Goal: Task Accomplishment & Management: Manage account settings

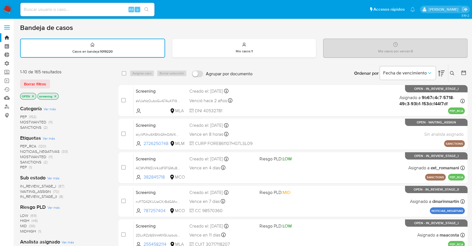
click at [54, 80] on div "Borrar filtros" at bounding box center [64, 83] width 89 height 9
click at [9, 165] on aside "Bandeja Tablero Tablero Externo Administración Reglas Roles Usuarios Equipos Co…" at bounding box center [7, 231] width 14 height 462
click at [54, 82] on div "Borrar filtros" at bounding box center [64, 83] width 89 height 9
click at [349, 15] on ul "Pausado Ver notificaciones Alt s Accesos rápidos Presiona las siguientes teclas…" at bounding box center [218, 9] width 400 height 14
click at [53, 81] on div "Borrar filtros" at bounding box center [64, 83] width 89 height 9
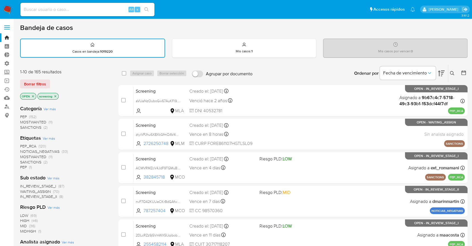
click at [56, 83] on div "Borrar filtros" at bounding box center [64, 83] width 89 height 9
click at [23, 161] on span "SANCTIONS" at bounding box center [30, 162] width 21 height 6
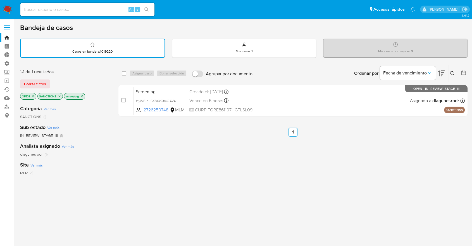
click at [58, 95] on icon "close-filter" at bounding box center [59, 95] width 3 height 3
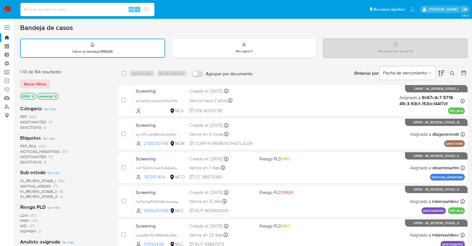
click at [23, 155] on span "MOSTWANTED" at bounding box center [33, 157] width 26 height 6
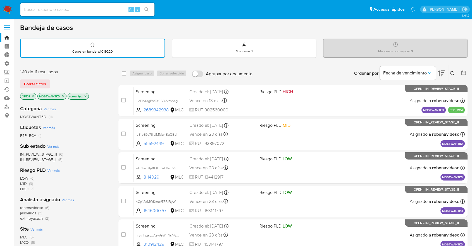
click at [63, 97] on p "MOSTWANTED" at bounding box center [52, 96] width 28 height 6
click at [63, 96] on icon "close-filter" at bounding box center [63, 96] width 2 height 2
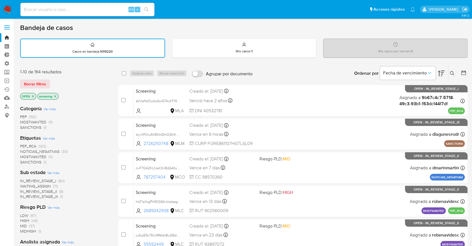
click at [20, 145] on span "PEP_RCA" at bounding box center [28, 146] width 16 height 6
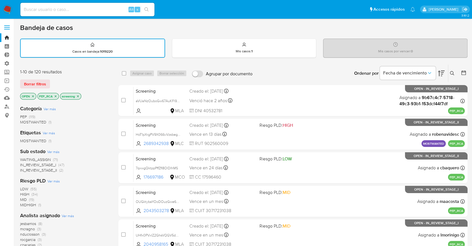
click at [25, 159] on span "WAITING_ASSIGN" at bounding box center [35, 159] width 31 height 6
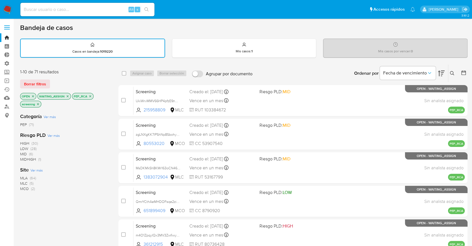
click at [35, 170] on span "Ver más" at bounding box center [36, 169] width 12 height 5
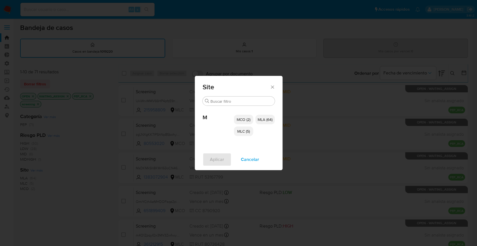
click at [237, 119] on span "MCO (2)" at bounding box center [244, 120] width 14 height 6
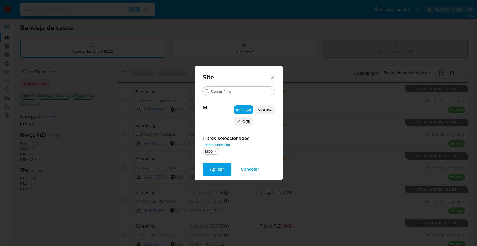
click at [238, 123] on span "MLC (5)" at bounding box center [243, 121] width 13 height 6
click at [228, 174] on button "Aplicar" at bounding box center [217, 168] width 29 height 13
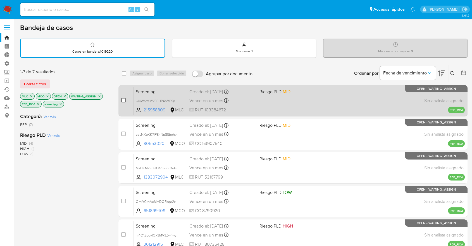
click at [123, 99] on input "checkbox" at bounding box center [123, 100] width 4 height 4
checkbox input "true"
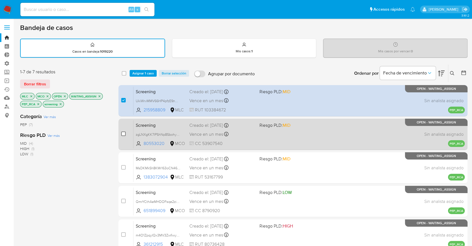
click at [124, 132] on input "checkbox" at bounding box center [123, 133] width 4 height 4
checkbox input "true"
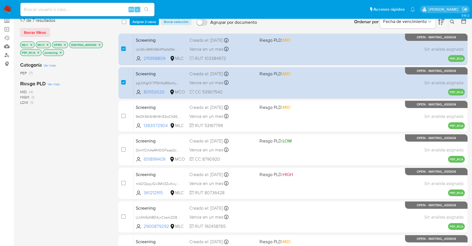
scroll to position [49, 0]
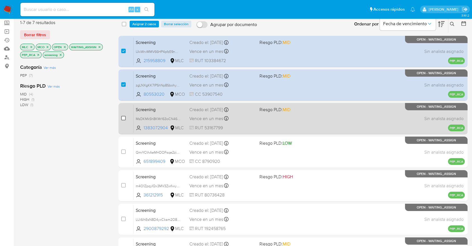
click at [122, 118] on input "checkbox" at bounding box center [123, 118] width 4 height 4
checkbox input "true"
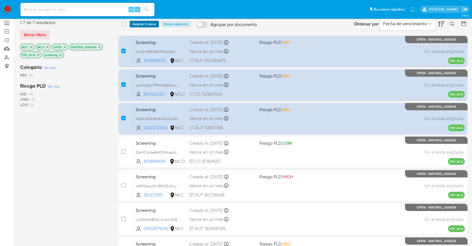
click at [155, 23] on span "Asignar 3 casos" at bounding box center [144, 24] width 24 height 6
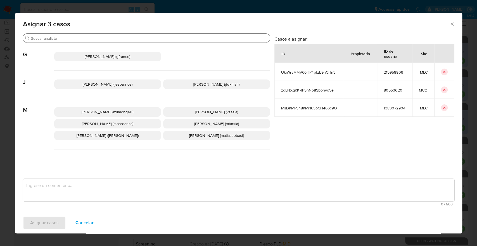
click at [142, 36] on div "Buscar" at bounding box center [146, 38] width 247 height 9
click at [142, 36] on input "Buscar" at bounding box center [149, 38] width 237 height 5
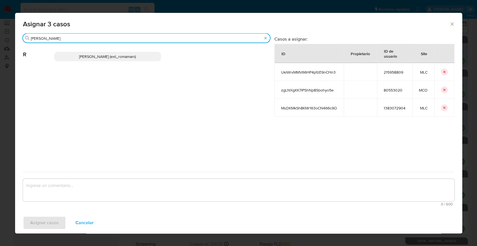
type input "rosa"
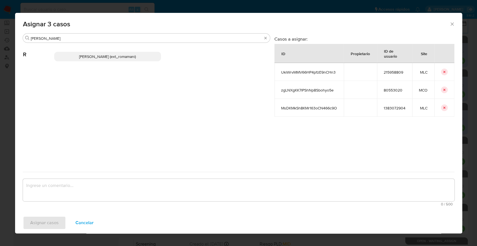
click at [144, 56] on p "Rosalia Mamani (ext_romamani)" at bounding box center [107, 56] width 107 height 9
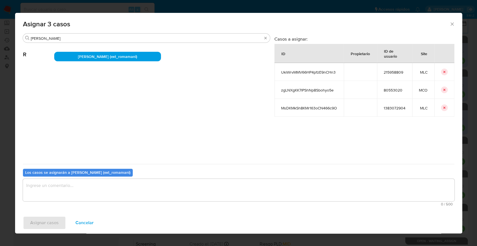
drag, startPoint x: 144, startPoint y: 56, endPoint x: 118, endPoint y: 188, distance: 134.8
click at [118, 188] on div "Buscar rosa R Rosalia Mamani (ext_romamani) Casos a asignar: ID Propietario ID …" at bounding box center [238, 120] width 431 height 175
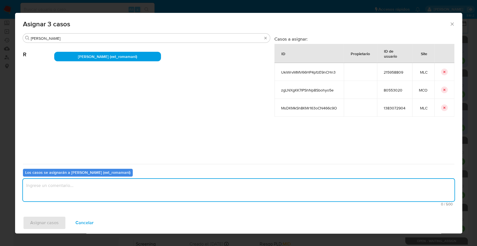
click at [118, 188] on textarea "assign-modal" at bounding box center [238, 190] width 431 height 22
drag, startPoint x: 50, startPoint y: 183, endPoint x: 16, endPoint y: 183, distance: 34.4
click at [16, 183] on div "Buscar rosa R Rosalia Mamani (ext_romamani) Casos a asignar: ID Propietario ID …" at bounding box center [238, 122] width 447 height 179
type textarea "Asignacion."
click at [61, 220] on button "Asignar casos" at bounding box center [44, 222] width 43 height 13
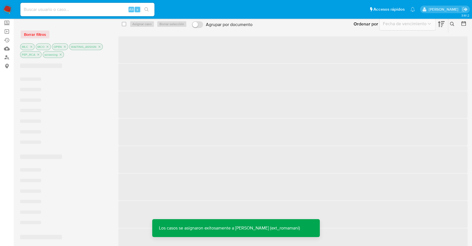
click at [345, 10] on ul "Pausado Ver notificaciones Alt s Accesos rápidos Presiona las siguientes teclas…" at bounding box center [218, 9] width 400 height 14
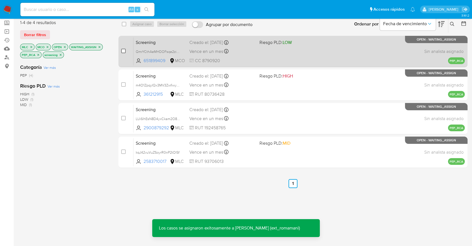
click at [124, 49] on input "checkbox" at bounding box center [123, 51] width 4 height 4
checkbox input "true"
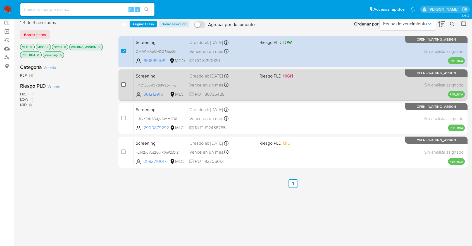
click at [123, 82] on input "checkbox" at bounding box center [123, 84] width 4 height 4
checkbox input "true"
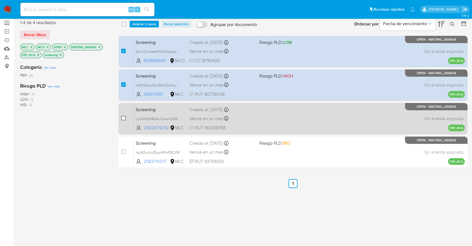
click at [123, 117] on input "checkbox" at bounding box center [123, 118] width 4 height 4
checkbox input "true"
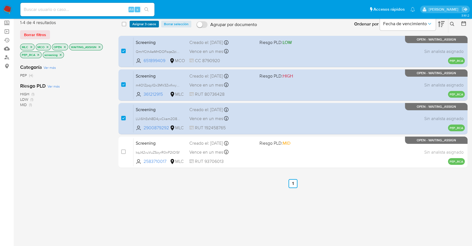
click at [156, 24] on span "Asignar 3 casos" at bounding box center [144, 24] width 24 height 6
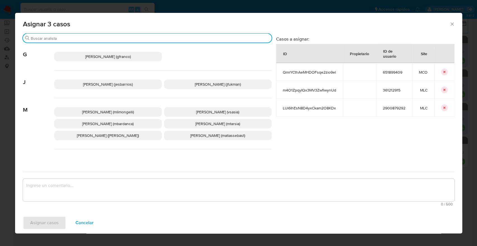
click at [142, 40] on input "Buscar" at bounding box center [150, 38] width 239 height 5
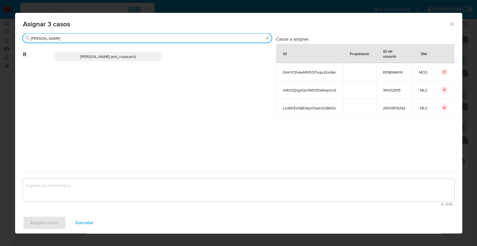
type input "romi"
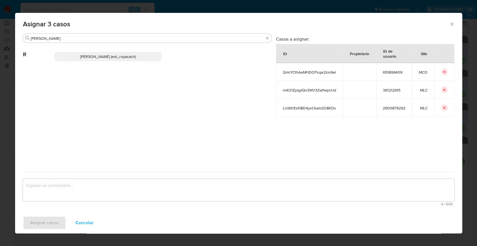
click at [146, 60] on p "Romina Isabel Yacachury (ext_royacach)" at bounding box center [108, 56] width 108 height 9
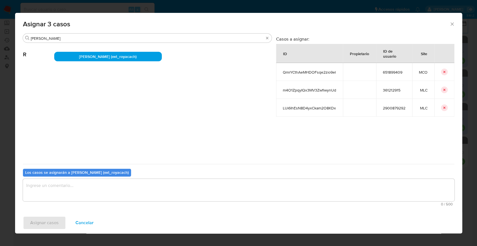
click at [118, 188] on textarea "assign-modal" at bounding box center [238, 190] width 431 height 22
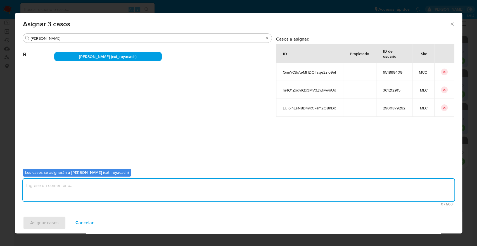
paste textarea "Asignacion."
type textarea "Asignacion."
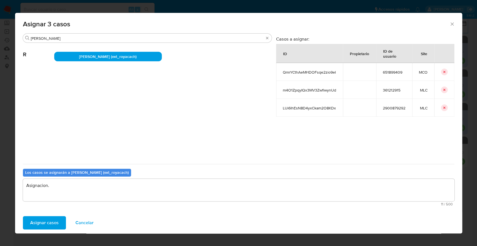
click at [58, 221] on button "Asignar casos" at bounding box center [44, 222] width 43 height 13
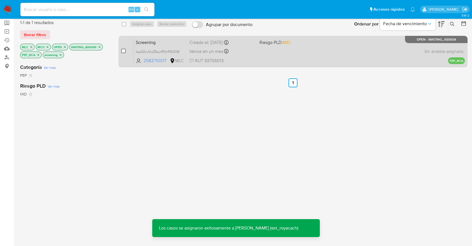
click at [123, 51] on input "checkbox" at bounding box center [123, 51] width 4 height 4
checkbox input "true"
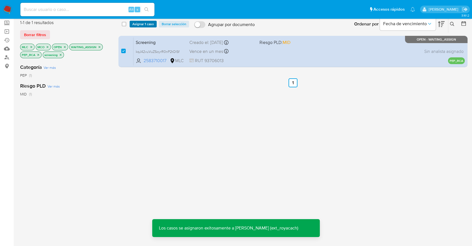
click at [152, 22] on span "Asignar 1 caso" at bounding box center [143, 24] width 22 height 6
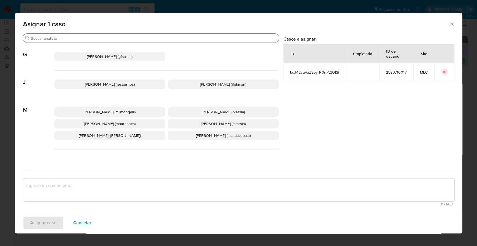
click at [132, 36] on input "Buscar" at bounding box center [154, 38] width 246 height 5
type input "j"
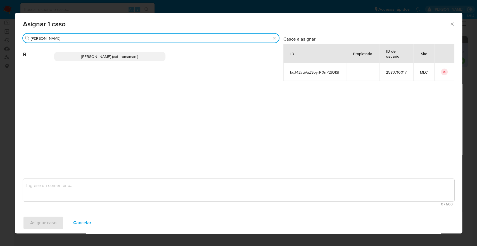
type input "rosa"
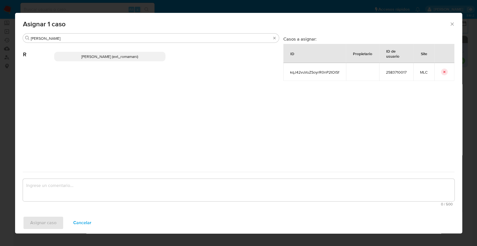
click at [142, 55] on p "Rosalia Mamani (ext_romamani)" at bounding box center [109, 56] width 111 height 9
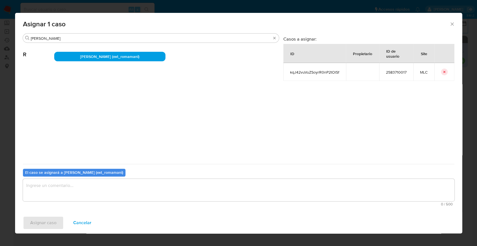
click at [122, 185] on textarea "assign-modal" at bounding box center [238, 190] width 431 height 22
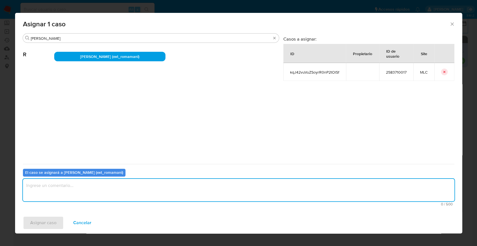
paste textarea "Asignacion."
type textarea "Asignacion."
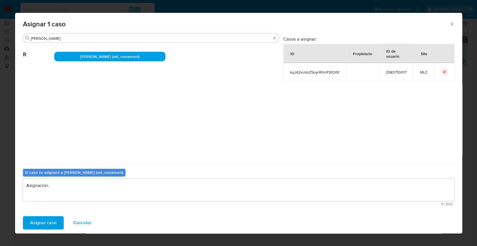
click at [58, 219] on button "Asignar caso" at bounding box center [43, 222] width 41 height 13
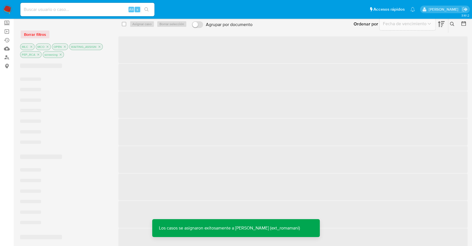
click at [44, 33] on div "Borrar filtros" at bounding box center [64, 34] width 89 height 9
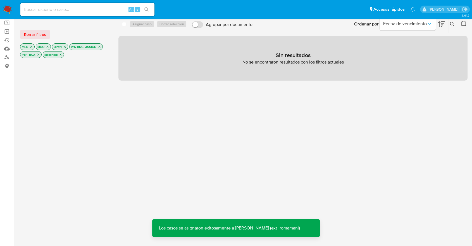
click at [44, 33] on span "Borrar filtros" at bounding box center [35, 34] width 22 height 8
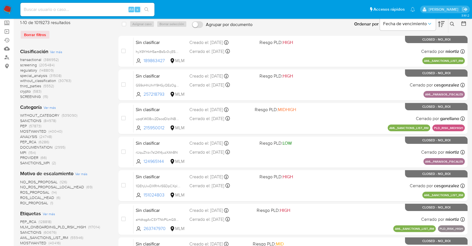
click at [22, 69] on span "regulatory" at bounding box center [28, 70] width 17 height 6
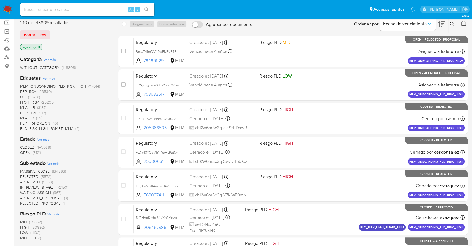
click at [22, 151] on span "OPEN" at bounding box center [25, 152] width 10 height 6
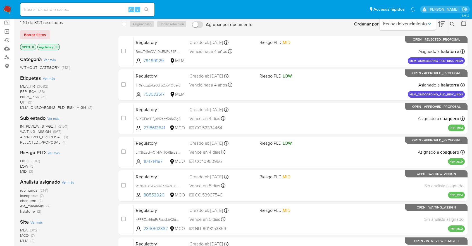
click at [24, 232] on span "MCO" at bounding box center [24, 235] width 9 height 6
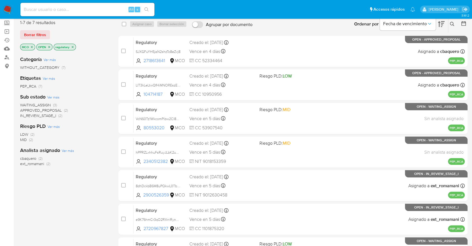
click at [26, 102] on span "WAITING_ASSIGN" at bounding box center [35, 105] width 31 height 6
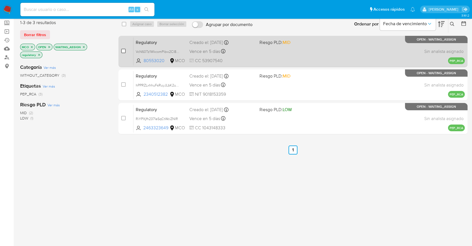
click at [124, 51] on input "checkbox" at bounding box center [123, 51] width 4 height 4
checkbox input "true"
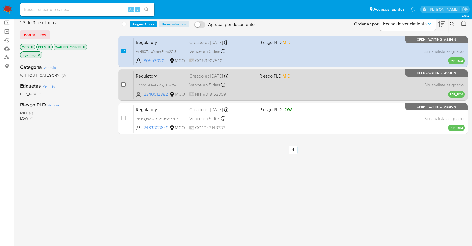
click at [123, 83] on input "checkbox" at bounding box center [123, 84] width 4 height 4
checkbox input "true"
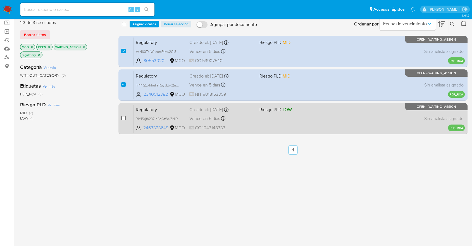
click at [124, 117] on input "checkbox" at bounding box center [123, 118] width 4 height 4
checkbox input "true"
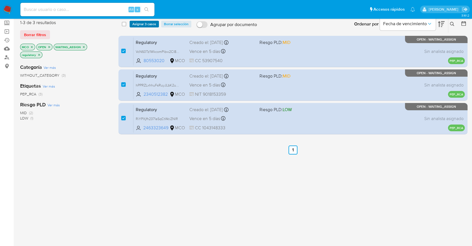
click at [155, 24] on span "Asignar 3 casos" at bounding box center [144, 24] width 24 height 6
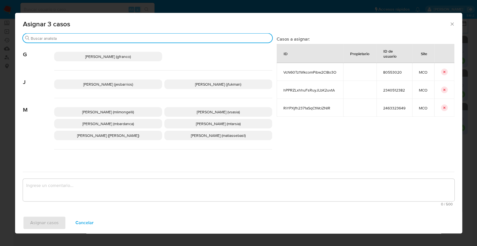
click at [124, 38] on input "Buscar" at bounding box center [150, 38] width 239 height 5
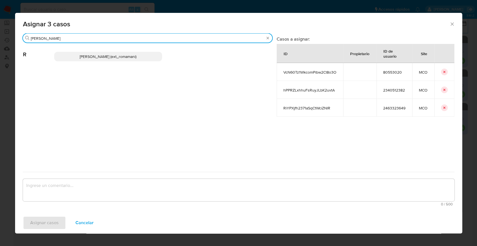
type input "rosa"
click at [144, 55] on p "Rosalia Mamani (ext_romamani)" at bounding box center [108, 56] width 108 height 9
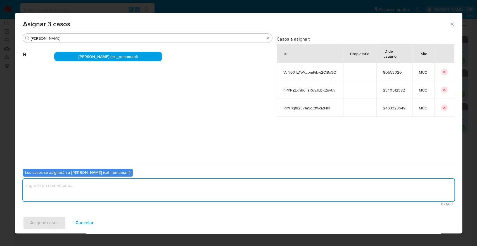
click at [96, 197] on textarea "assign-modal" at bounding box center [238, 190] width 431 height 22
paste textarea "Asignacion."
type textarea "Asignacion."
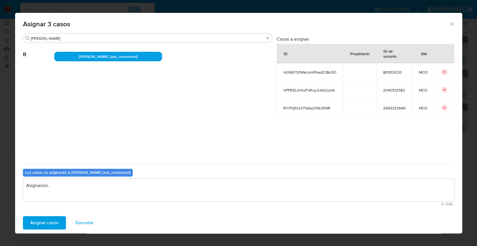
click at [60, 225] on button "Asignar casos" at bounding box center [44, 222] width 43 height 13
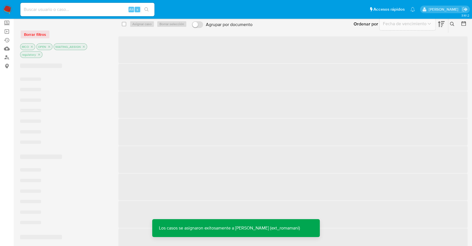
click at [44, 35] on div "Borrar filtros" at bounding box center [64, 34] width 89 height 9
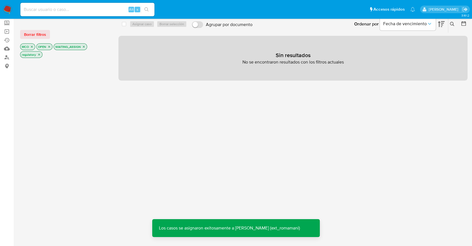
click at [44, 35] on span "Borrar filtros" at bounding box center [35, 34] width 22 height 8
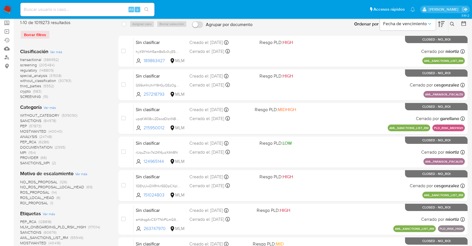
click at [22, 64] on span "screening" at bounding box center [28, 65] width 17 height 6
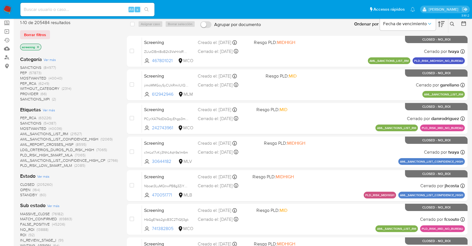
click at [23, 187] on span "OPEN" at bounding box center [25, 190] width 10 height 6
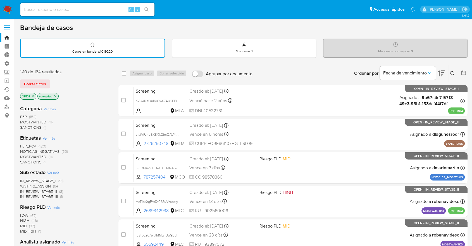
click at [24, 159] on span "SANCTIONS" at bounding box center [30, 162] width 21 height 6
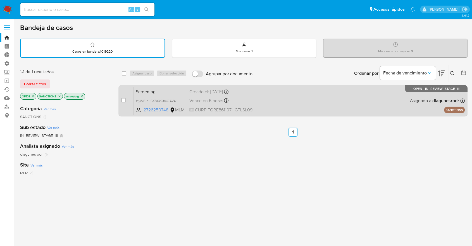
click at [168, 90] on span "Screening" at bounding box center [160, 90] width 49 height 7
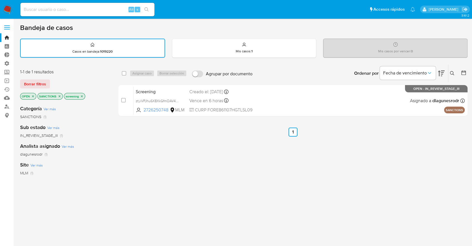
click at [59, 96] on icon "close-filter" at bounding box center [60, 96] width 2 height 2
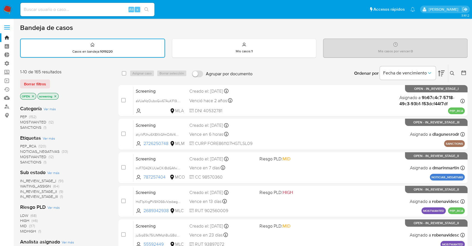
click at [56, 82] on div "Borrar filtros" at bounding box center [64, 83] width 89 height 9
click at [54, 81] on div "Borrar filtros" at bounding box center [64, 83] width 89 height 9
click at [23, 159] on span "SANCTIONS" at bounding box center [30, 162] width 21 height 6
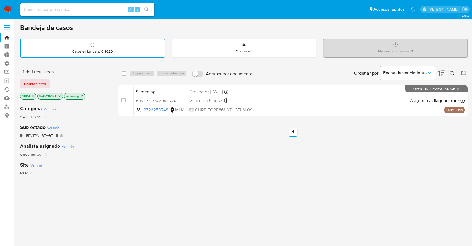
click at [58, 96] on icon "close-filter" at bounding box center [59, 95] width 3 height 3
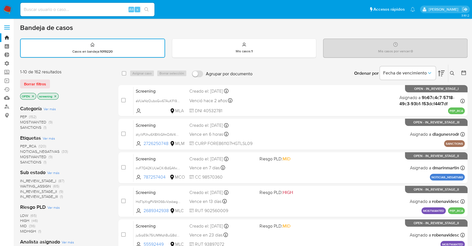
click at [28, 154] on span "MOSTWANTED" at bounding box center [33, 157] width 26 height 6
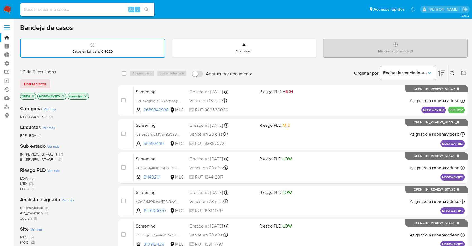
click at [63, 96] on icon "close-filter" at bounding box center [62, 95] width 3 height 3
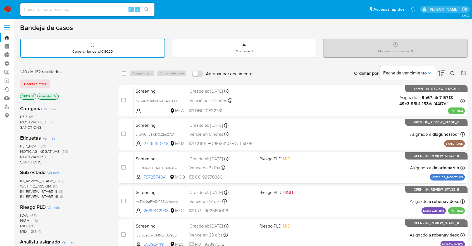
click at [21, 144] on span "PEP_RCA" at bounding box center [28, 146] width 16 height 6
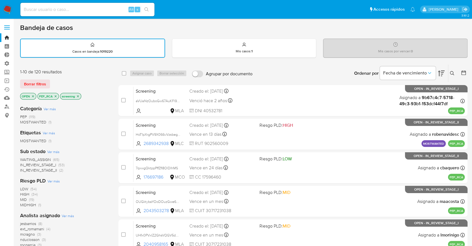
click at [56, 97] on icon "close-filter" at bounding box center [55, 95] width 3 height 3
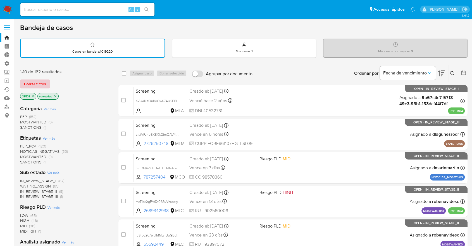
click at [46, 80] on span "Borrar filtros" at bounding box center [35, 84] width 22 height 8
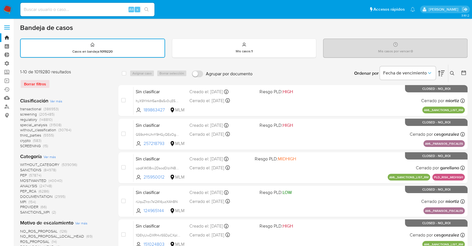
click at [20, 118] on span "regulatory" at bounding box center [28, 120] width 17 height 6
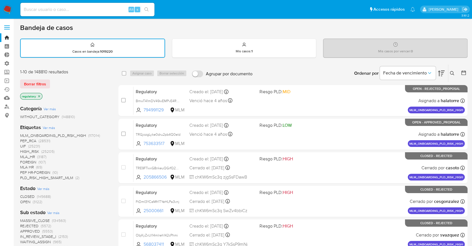
click at [25, 201] on span "OPEN" at bounding box center [25, 202] width 10 height 6
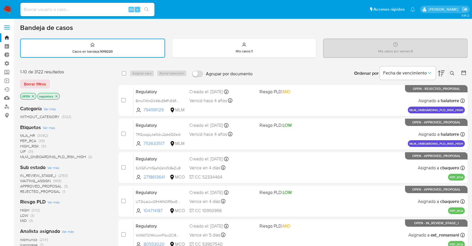
scroll to position [215, 0]
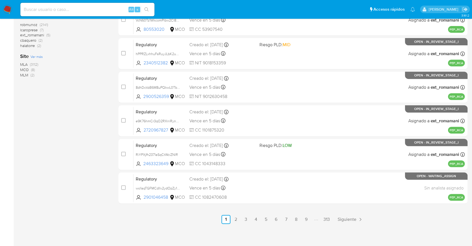
click at [11, 7] on img at bounding box center [7, 9] width 9 height 9
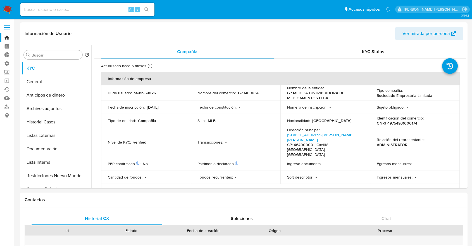
select select "10"
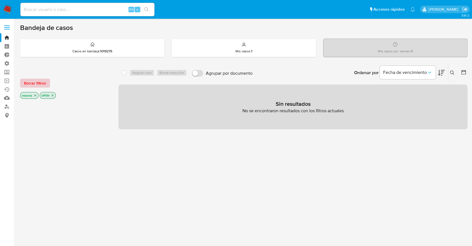
click at [47, 81] on button "Borrar filtros" at bounding box center [35, 83] width 30 height 9
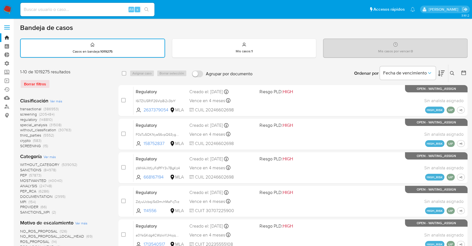
click at [23, 119] on span "regulatory" at bounding box center [28, 120] width 17 height 6
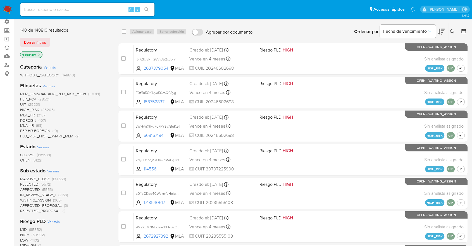
scroll to position [42, 0]
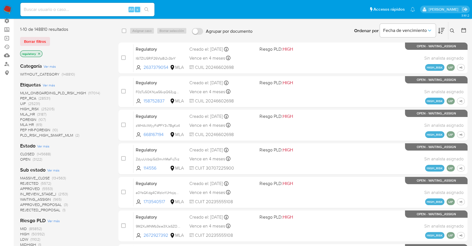
click at [24, 158] on span "OPEN" at bounding box center [25, 159] width 10 height 6
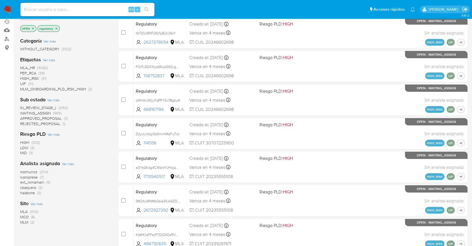
scroll to position [69, 0]
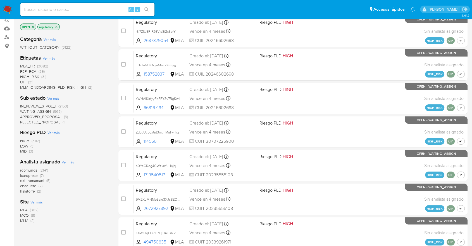
click at [24, 213] on span "MCO" at bounding box center [24, 215] width 9 height 6
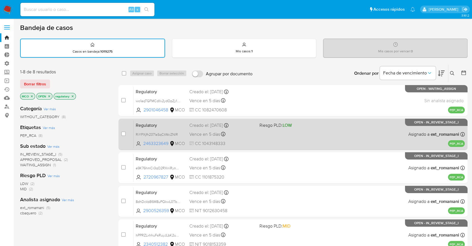
click at [181, 123] on span "Regulatory" at bounding box center [160, 124] width 49 height 7
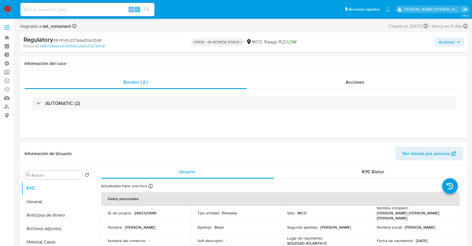
select select "10"
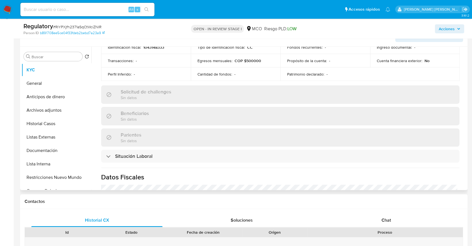
scroll to position [199, 0]
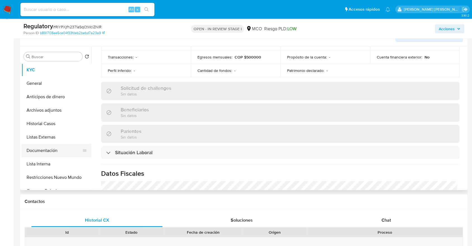
click at [61, 149] on button "Documentación" at bounding box center [54, 150] width 65 height 13
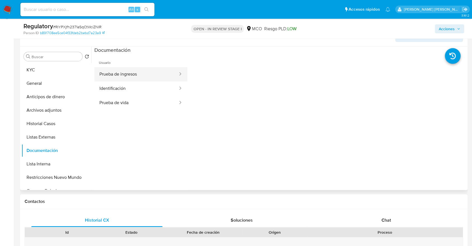
click at [158, 77] on button "Prueba de ingresos" at bounding box center [136, 74] width 84 height 14
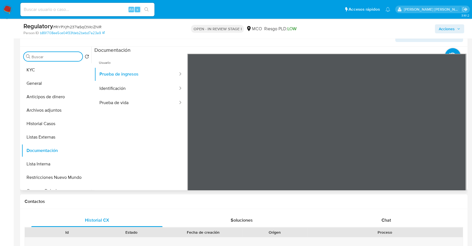
click at [63, 58] on input "Buscar" at bounding box center [56, 56] width 49 height 5
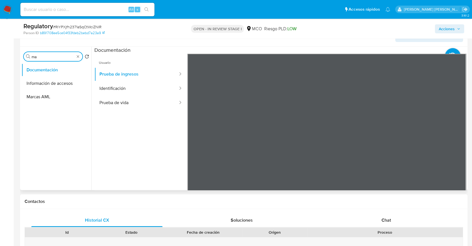
type input "m"
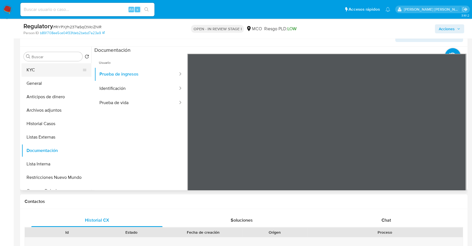
click at [57, 69] on button "KYC" at bounding box center [54, 69] width 65 height 13
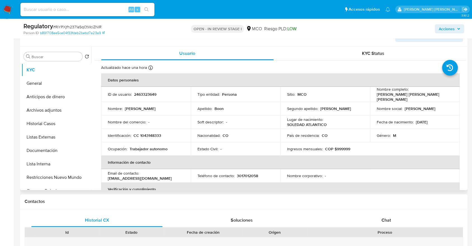
drag, startPoint x: 466, startPoint y: 89, endPoint x: 466, endPoint y: 109, distance: 20.1
click at [466, 109] on div "Usuario KYC Status Actualizado hace una hora Creado: 29/05/2025 01:55:47 Actual…" at bounding box center [278, 118] width 375 height 143
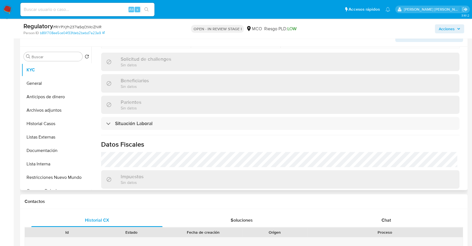
scroll to position [229, 0]
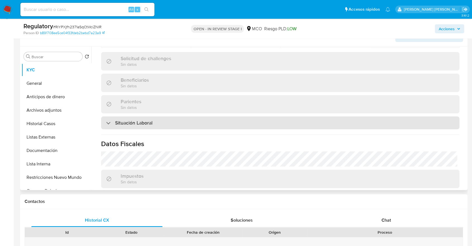
click at [442, 120] on div "Situación Laboral" at bounding box center [280, 122] width 358 height 13
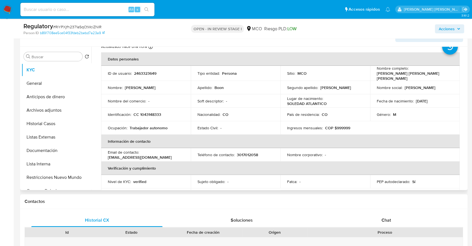
scroll to position [0, 0]
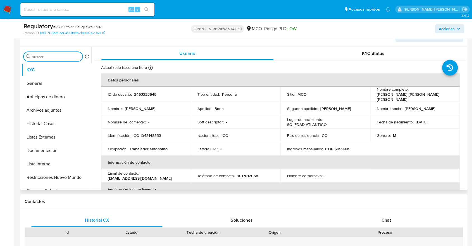
click at [67, 58] on input "Buscar" at bounding box center [56, 56] width 49 height 5
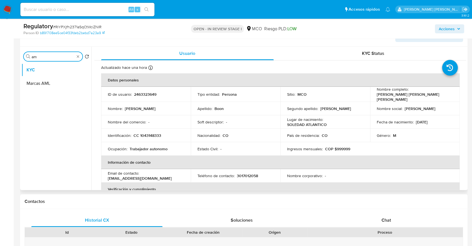
type input "a"
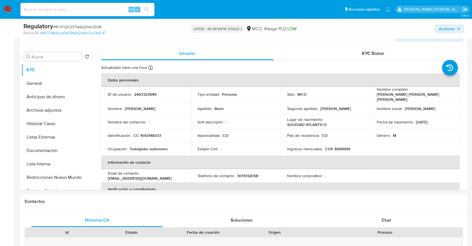
click at [119, 28] on div "Regulatory # RiYPXjfh2371aSqCtWciZNlR" at bounding box center [95, 26] width 145 height 8
click at [119, 20] on div "Regulatory # RiYPXjfh2371aSqCtWciZNlR Person ID b891708ee5ce04f33fdeb2bebd7a23a…" at bounding box center [244, 29] width 448 height 20
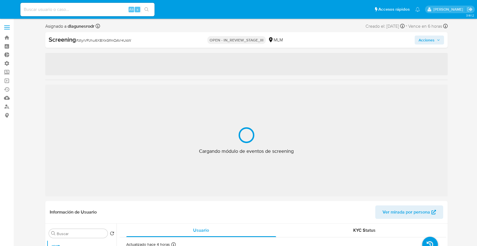
select select "10"
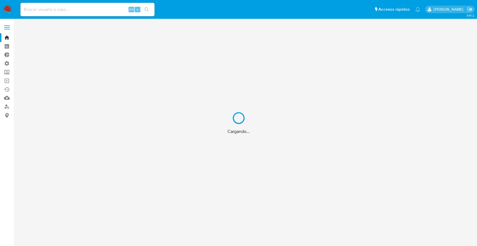
click at [97, 6] on div "Cargando..." at bounding box center [238, 123] width 477 height 246
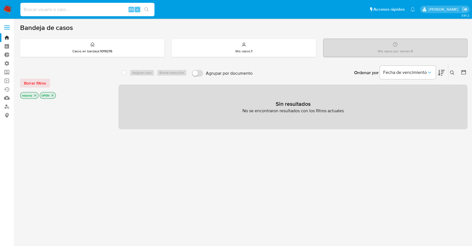
click at [97, 6] on input at bounding box center [87, 9] width 134 height 7
paste input "156643009"
type input "156643009"
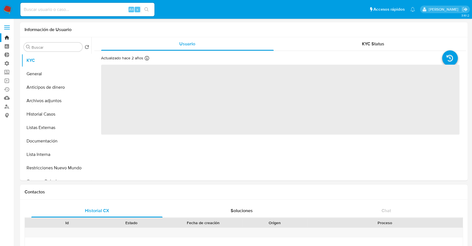
select select "10"
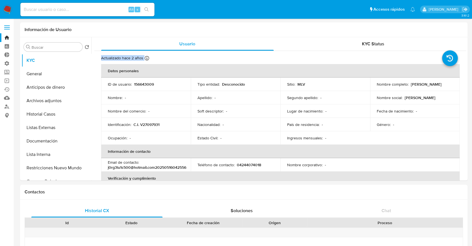
drag, startPoint x: 466, startPoint y: 42, endPoint x: 472, endPoint y: 71, distance: 29.6
paste input "315764360"
click at [111, 8] on input "315764360" at bounding box center [87, 9] width 134 height 7
type input "315764360"
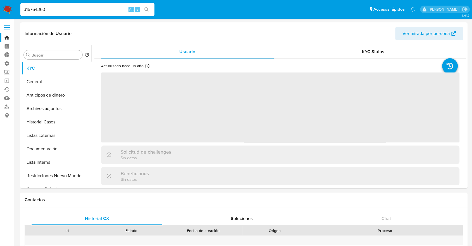
select select "10"
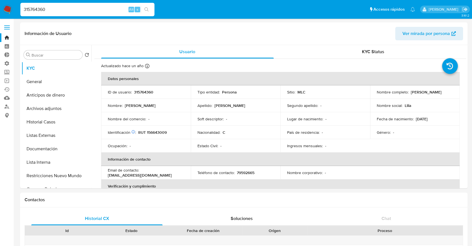
click at [344, 3] on ul "Pausado Ver notificaciones 315764360 Alt s Accesos rápidos Presiona las siguien…" at bounding box center [218, 9] width 400 height 14
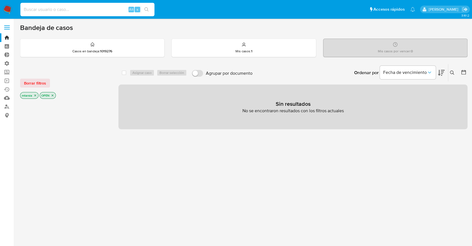
click at [104, 11] on input at bounding box center [87, 9] width 134 height 7
paste input "1535840582"
type input "1535840582"
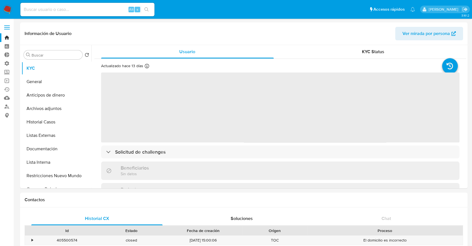
select select "10"
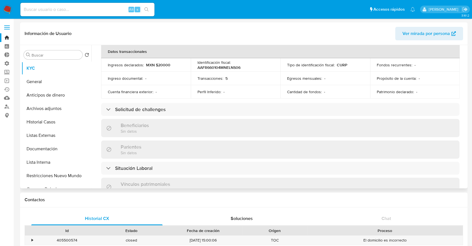
scroll to position [185, 0]
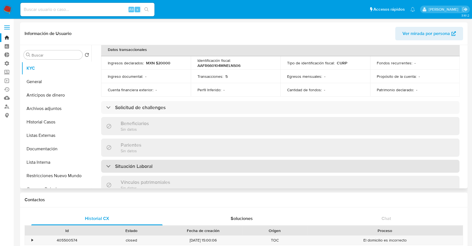
click at [433, 160] on div "Situación Laboral" at bounding box center [280, 166] width 358 height 13
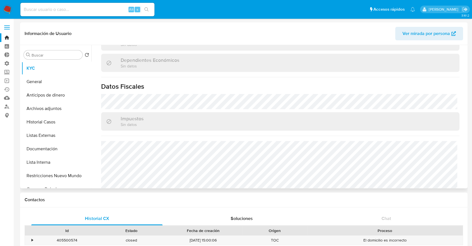
scroll to position [407, 0]
click at [346, 38] on header "Información de Usuario Ver mirada por persona" at bounding box center [244, 33] width 439 height 13
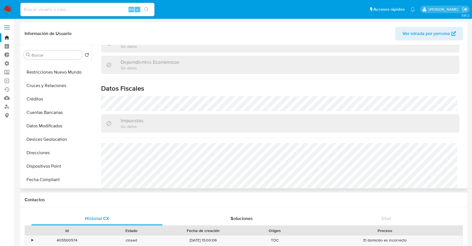
scroll to position [110, 0]
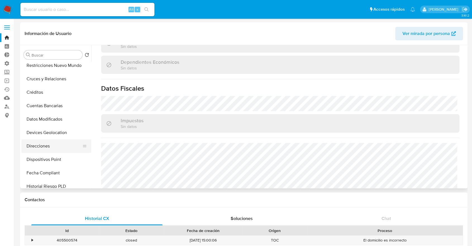
click at [62, 145] on button "Direcciones" at bounding box center [54, 145] width 65 height 13
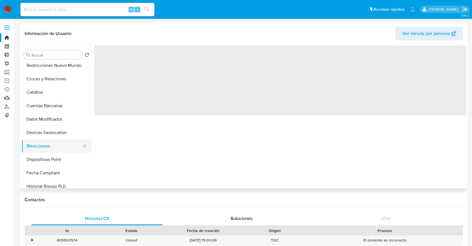
scroll to position [0, 0]
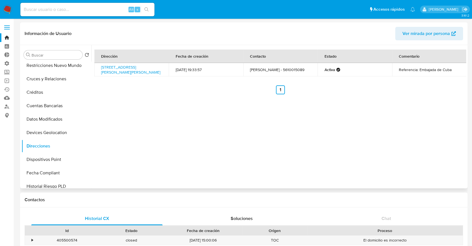
click at [436, 129] on div "Dirección Fecha de creación Contacto Estado Comentario Avenida Presidente Masar…" at bounding box center [278, 116] width 375 height 143
click at [351, 8] on ul "Pausado Ver notificaciones Alt s Accesos rápidos Presiona las siguientes teclas…" at bounding box center [218, 9] width 400 height 14
click at [105, 65] on link "Avenida Presidente Masaryk 526 Sn, Miguel Hidalgo, Distrito Federal, 11560, Mex…" at bounding box center [130, 69] width 59 height 11
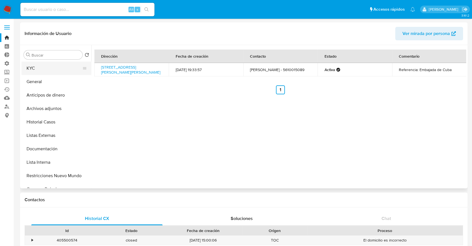
click at [61, 66] on button "KYC" at bounding box center [54, 67] width 65 height 13
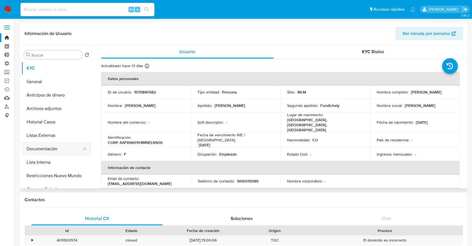
click at [58, 143] on button "Documentación" at bounding box center [54, 148] width 65 height 13
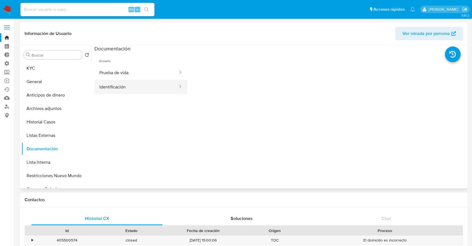
click at [156, 93] on button "Identificación" at bounding box center [136, 87] width 84 height 14
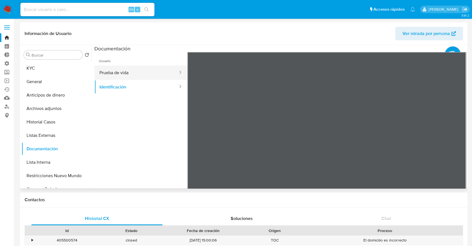
click at [153, 75] on button "Prueba de vida" at bounding box center [136, 72] width 84 height 14
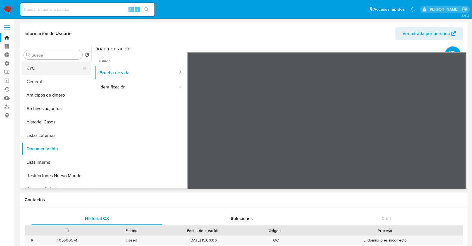
click at [68, 71] on button "KYC" at bounding box center [54, 67] width 65 height 13
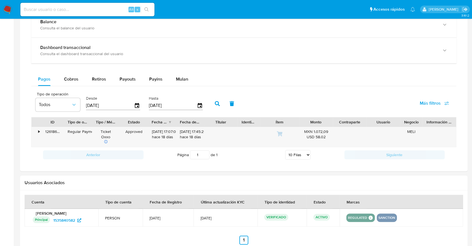
scroll to position [290, 0]
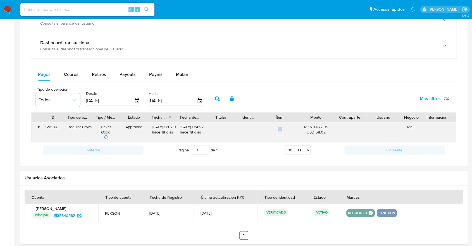
click at [39, 127] on div "•" at bounding box center [38, 126] width 1 height 5
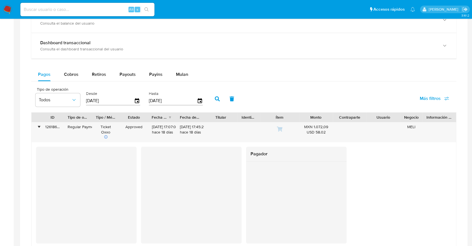
drag, startPoint x: 462, startPoint y: 95, endPoint x: 414, endPoint y: 80, distance: 50.7
click at [414, 80] on div "Transaccionalidad Consulta el resumen de los movimientos del usuario Informació…" at bounding box center [244, 124] width 439 height 285
click at [445, 71] on div "Pagos Cobros Retiros Payouts Payins Mulan" at bounding box center [243, 74] width 425 height 13
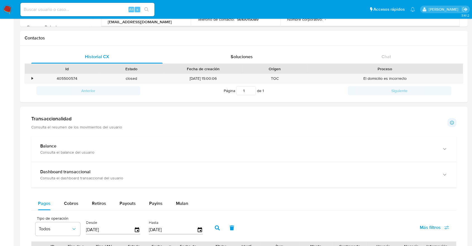
scroll to position [0, 0]
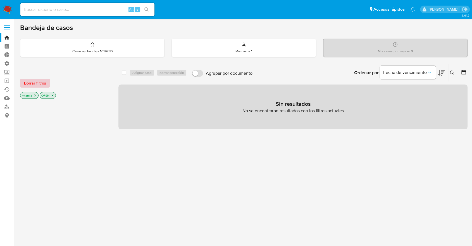
click at [42, 81] on span "Borrar filtros" at bounding box center [35, 83] width 22 height 8
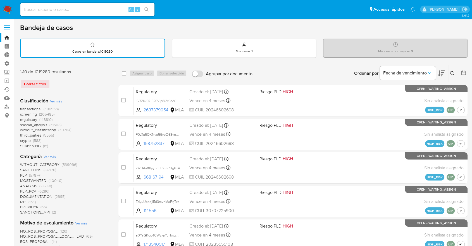
click at [20, 114] on span "screening" at bounding box center [28, 114] width 17 height 6
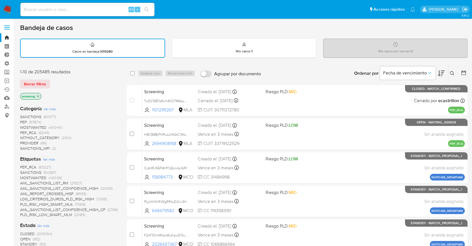
click at [23, 238] on span "OPEN" at bounding box center [25, 239] width 10 height 6
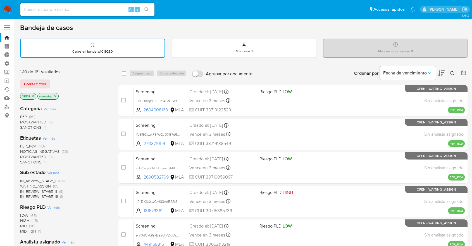
click at [56, 81] on div "Borrar filtros" at bounding box center [64, 83] width 89 height 9
click at [53, 80] on div "Borrar filtros" at bounding box center [64, 83] width 89 height 9
click at [15, 160] on main "3.161.2" at bounding box center [236, 231] width 472 height 462
click at [17, 158] on main "3.161.2" at bounding box center [236, 231] width 472 height 462
click at [330, 30] on div "Bandeja de casos" at bounding box center [244, 27] width 448 height 8
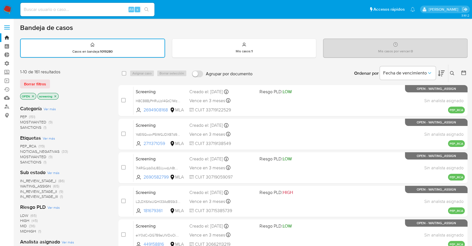
click at [329, 32] on div "Bandeja de casos Casos en bandeja : 1019280 Mis casos : 1 Mis casos por vencer …" at bounding box center [244, 230] width 448 height 415
click at [53, 81] on div "Borrar filtros" at bounding box center [64, 83] width 89 height 9
click at [54, 82] on div "Borrar filtros" at bounding box center [64, 83] width 89 height 9
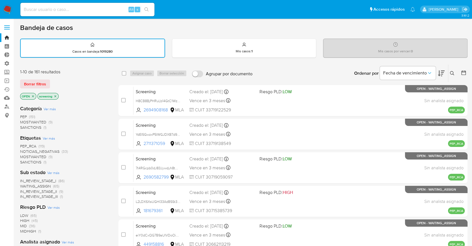
click at [54, 82] on div "Borrar filtros" at bounding box center [64, 83] width 89 height 9
click at [52, 80] on div "Borrar filtros" at bounding box center [64, 83] width 89 height 9
click at [7, 129] on aside "Bandeja Tablero Tablero Externo Administración Reglas Roles Usuarios Equipos Co…" at bounding box center [7, 231] width 14 height 462
click at [69, 77] on div "1-10 de 161 resultados Borrar filtros OPEN screening" at bounding box center [64, 85] width 89 height 32
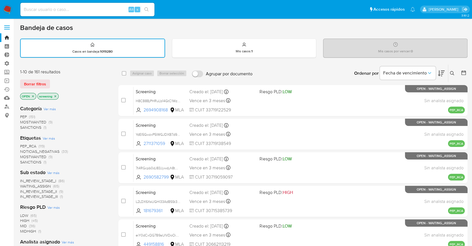
click at [69, 77] on div "1-10 de 161 resultados Borrar filtros OPEN screening" at bounding box center [64, 85] width 89 height 32
click at [0, 170] on aside "Bandeja Tablero Tablero Externo Administración Reglas Roles Usuarios Equipos Co…" at bounding box center [7, 231] width 14 height 462
click at [51, 80] on div "Borrar filtros" at bounding box center [64, 83] width 89 height 9
click at [51, 81] on div "Borrar filtros" at bounding box center [64, 83] width 89 height 9
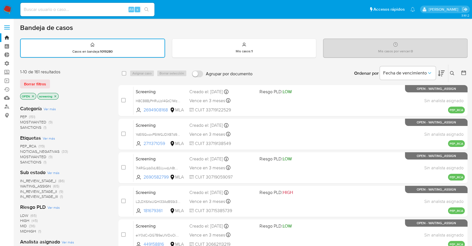
click at [51, 81] on div "Borrar filtros" at bounding box center [64, 83] width 89 height 9
click at [52, 81] on div "Borrar filtros" at bounding box center [64, 83] width 89 height 9
click at [51, 80] on div "Borrar filtros" at bounding box center [64, 83] width 89 height 9
click at [1, 141] on aside "Bandeja Tablero Tablero Externo Administración Reglas Roles Usuarios Equipos Co…" at bounding box center [7, 231] width 14 height 462
click at [52, 80] on div "Borrar filtros" at bounding box center [64, 83] width 89 height 9
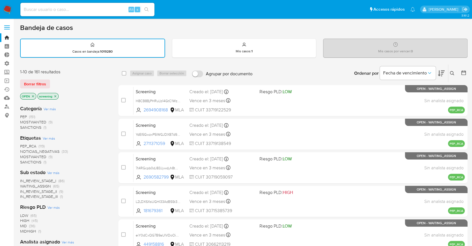
click at [52, 80] on div "Borrar filtros" at bounding box center [64, 83] width 89 height 9
click at [11, 184] on aside "Bandeja Tablero Tablero Externo Administración Reglas Roles Usuarios Equipos Co…" at bounding box center [7, 231] width 14 height 462
click at [51, 81] on div "Borrar filtros" at bounding box center [64, 83] width 89 height 9
click at [54, 81] on div "Borrar filtros" at bounding box center [64, 83] width 89 height 9
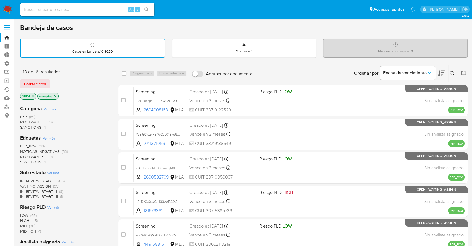
click at [53, 80] on div "Borrar filtros" at bounding box center [64, 83] width 89 height 9
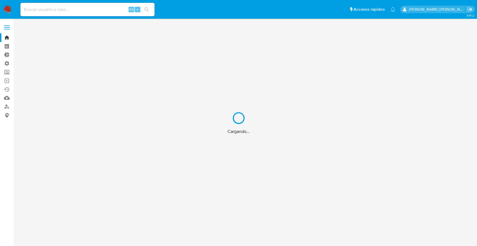
click at [87, 6] on div "Cargando..." at bounding box center [238, 123] width 477 height 246
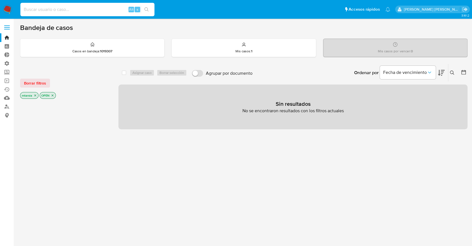
click at [89, 10] on input at bounding box center [87, 9] width 134 height 7
paste input "2689342938"
type input "2689342938"
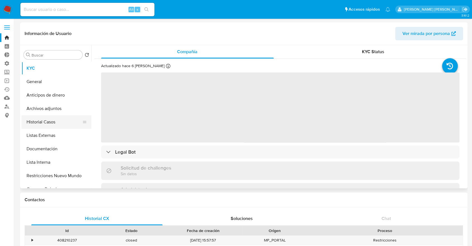
select select "10"
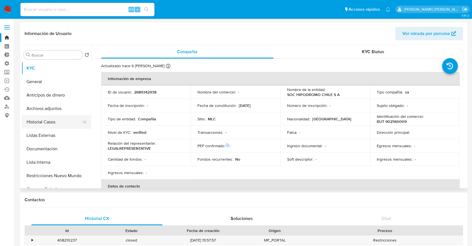
click at [61, 120] on button "Historial Casos" at bounding box center [54, 121] width 65 height 13
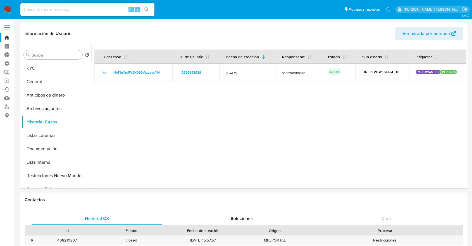
click at [338, 13] on ul "Pausado Ver notificaciones Alt s Accesos rápidos Presiona las siguientes teclas…" at bounding box center [206, 9] width 376 height 14
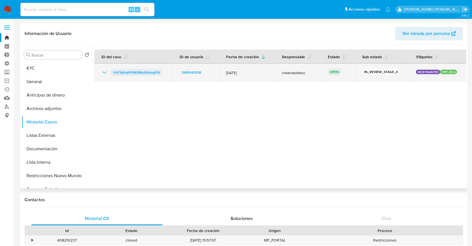
click at [117, 70] on span "HoT1pXrgPV9X066vVzsbegYN" at bounding box center [136, 72] width 46 height 7
click at [117, 71] on span "HoT1pXrgPV9X066vVzsbegYN" at bounding box center [136, 72] width 46 height 7
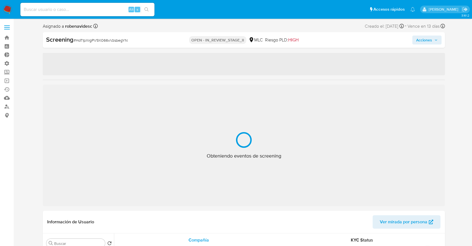
select select "10"
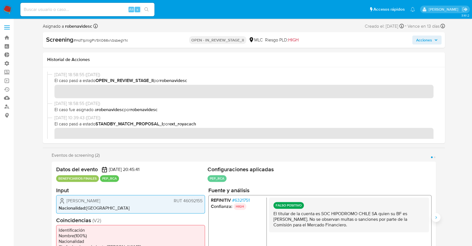
click at [437, 216] on icon "Siguiente" at bounding box center [436, 217] width 4 height 4
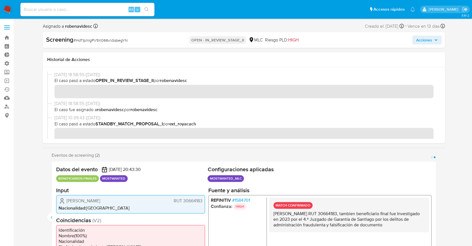
click at [237, 200] on span "# 1584701" at bounding box center [241, 200] width 18 height 6
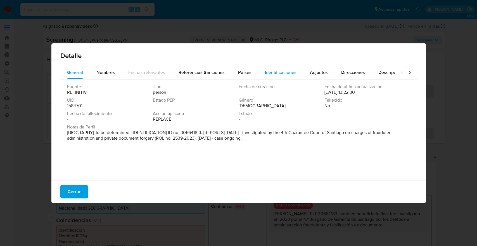
click at [259, 75] on button "Identificaciones" at bounding box center [280, 72] width 45 height 13
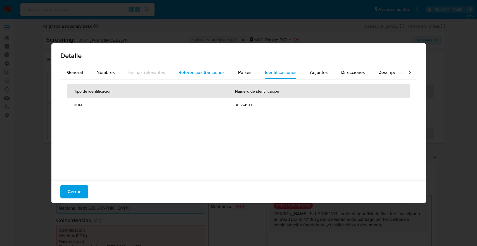
click at [220, 77] on div "Referencias Sanciones" at bounding box center [202, 72] width 46 height 13
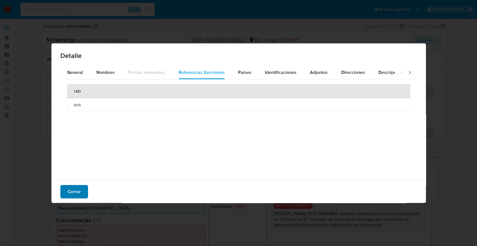
click at [82, 194] on button "Cerrar" at bounding box center [74, 191] width 28 height 13
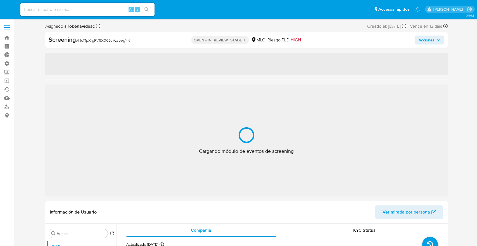
select select "10"
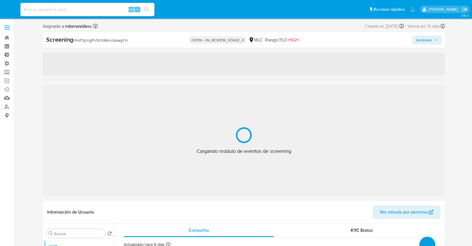
select select "10"
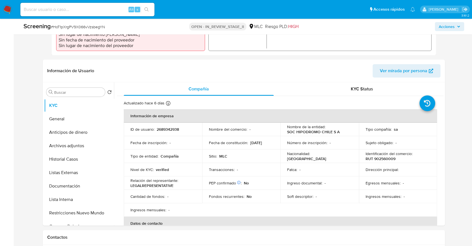
scroll to position [215, 0]
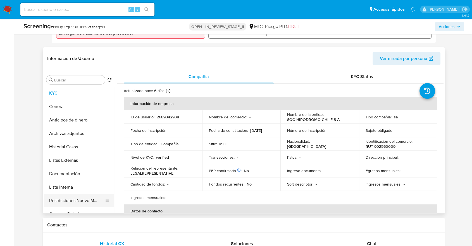
click at [57, 202] on button "Restricciones Nuevo Mundo" at bounding box center [76, 200] width 65 height 13
